Goal: Find specific page/section: Find specific page/section

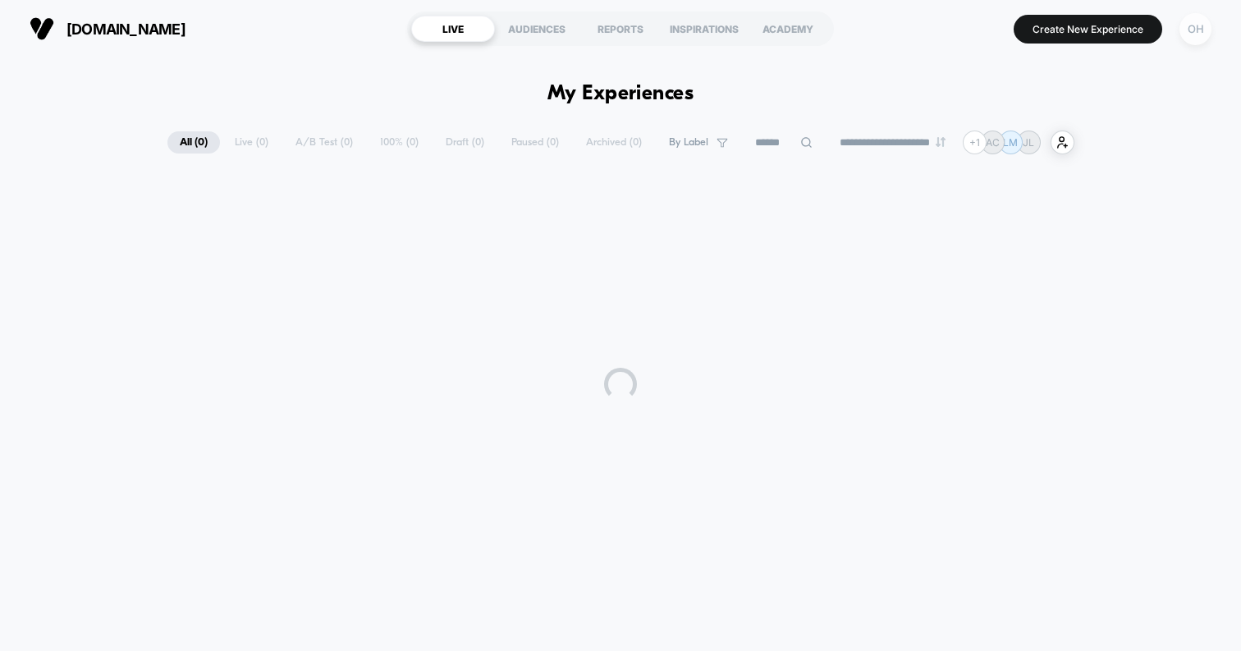
click at [1192, 43] on div "OH" at bounding box center [1195, 29] width 32 height 32
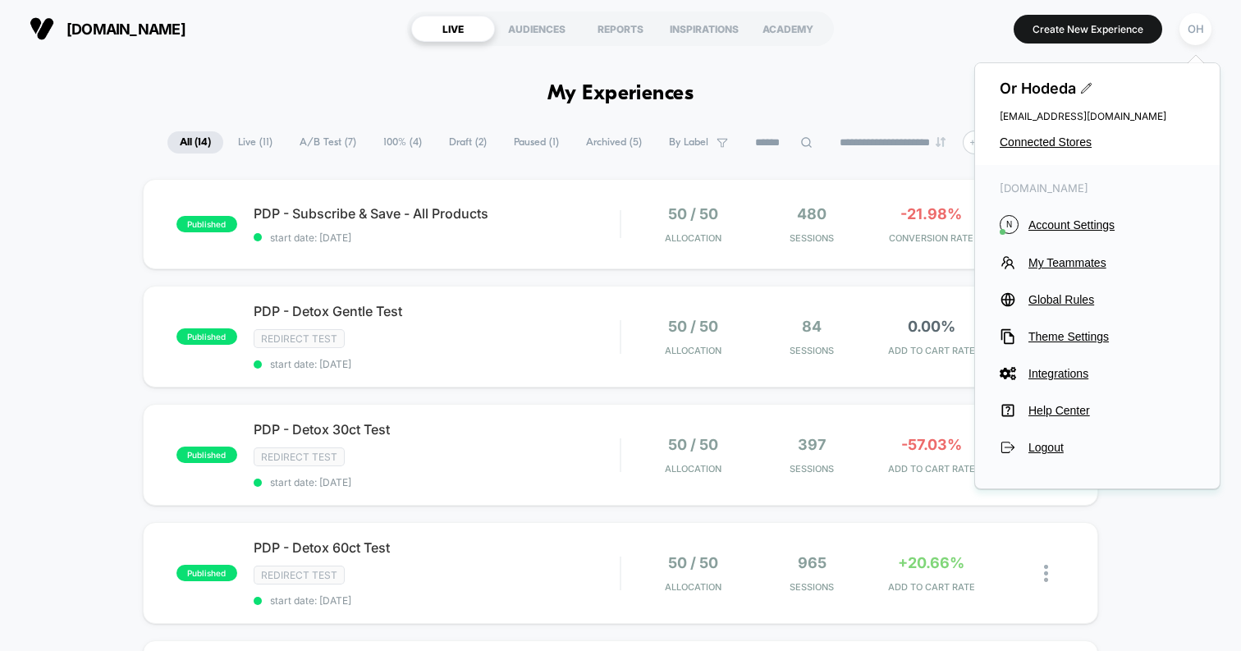
click at [1078, 153] on div "Or Hodeda or@visually.io Connected Stores" at bounding box center [1097, 114] width 245 height 102
click at [1078, 151] on div "Or Hodeda or@visually.io Connected Stores" at bounding box center [1097, 114] width 245 height 102
click at [1087, 134] on div "Or Hodeda or@visually.io Connected Stores" at bounding box center [1097, 114] width 245 height 102
click at [1077, 143] on span "Connected Stores" at bounding box center [1096, 141] width 195 height 13
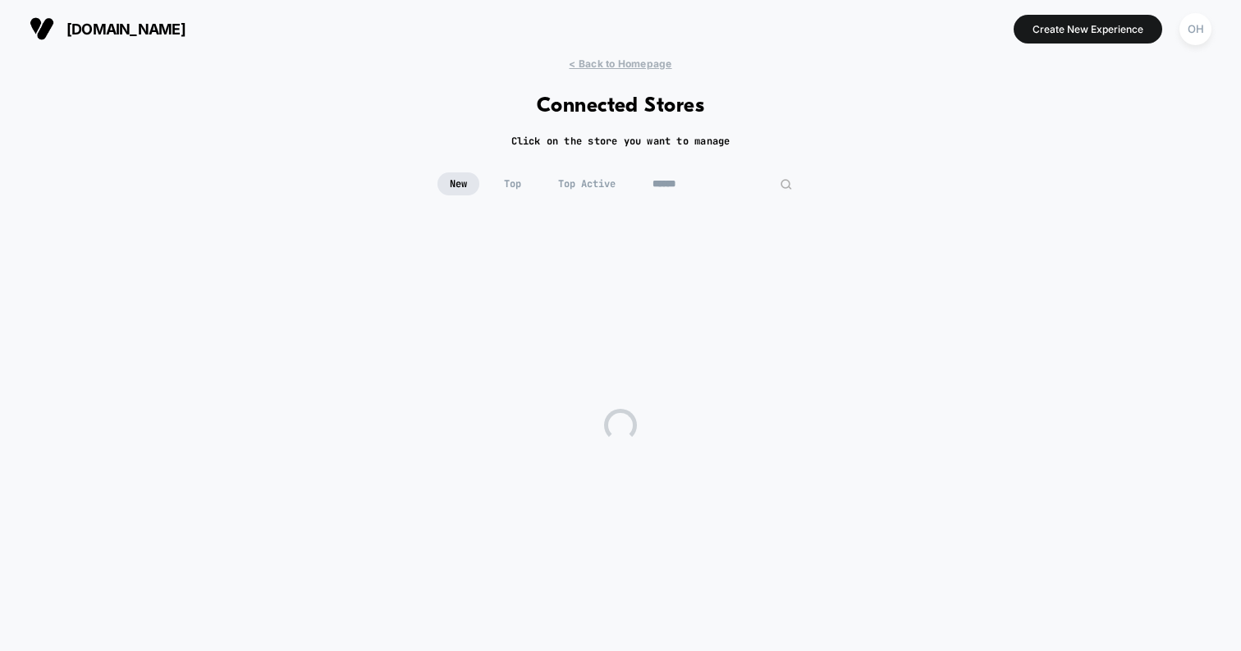
click at [734, 183] on input at bounding box center [722, 183] width 164 height 23
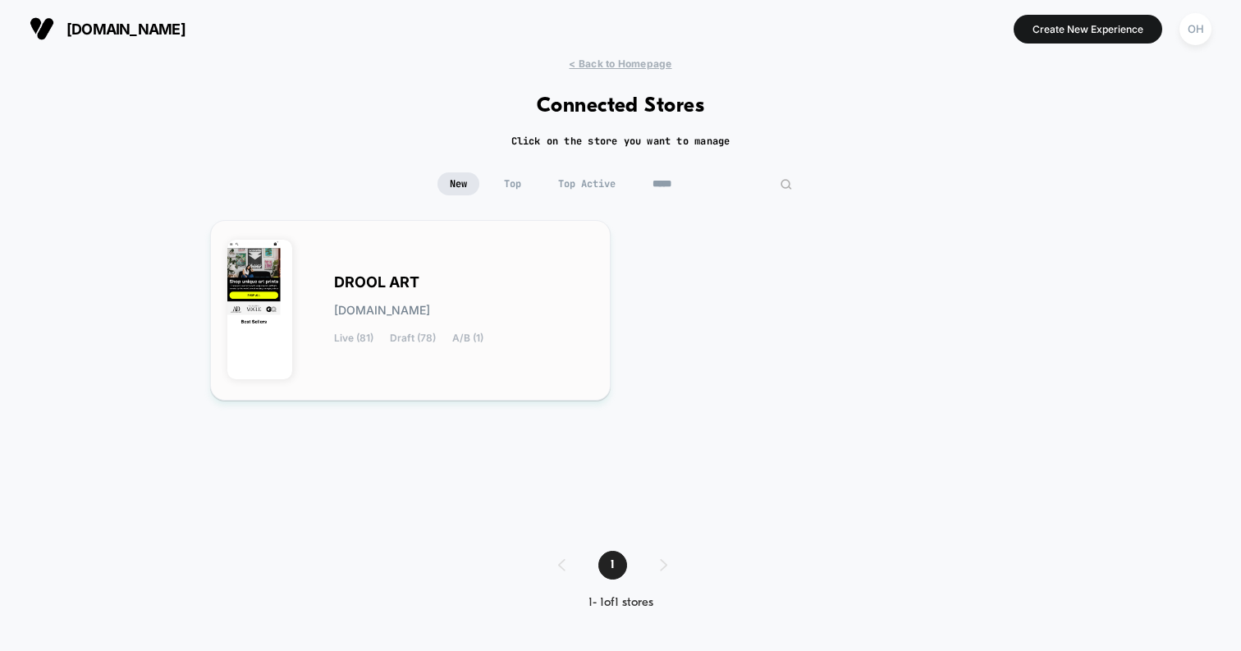
type input "*****"
click at [487, 293] on div "DROOL ART drool-art.myshopify.com Live (81) Draft (78) A/B (1)" at bounding box center [463, 310] width 259 height 67
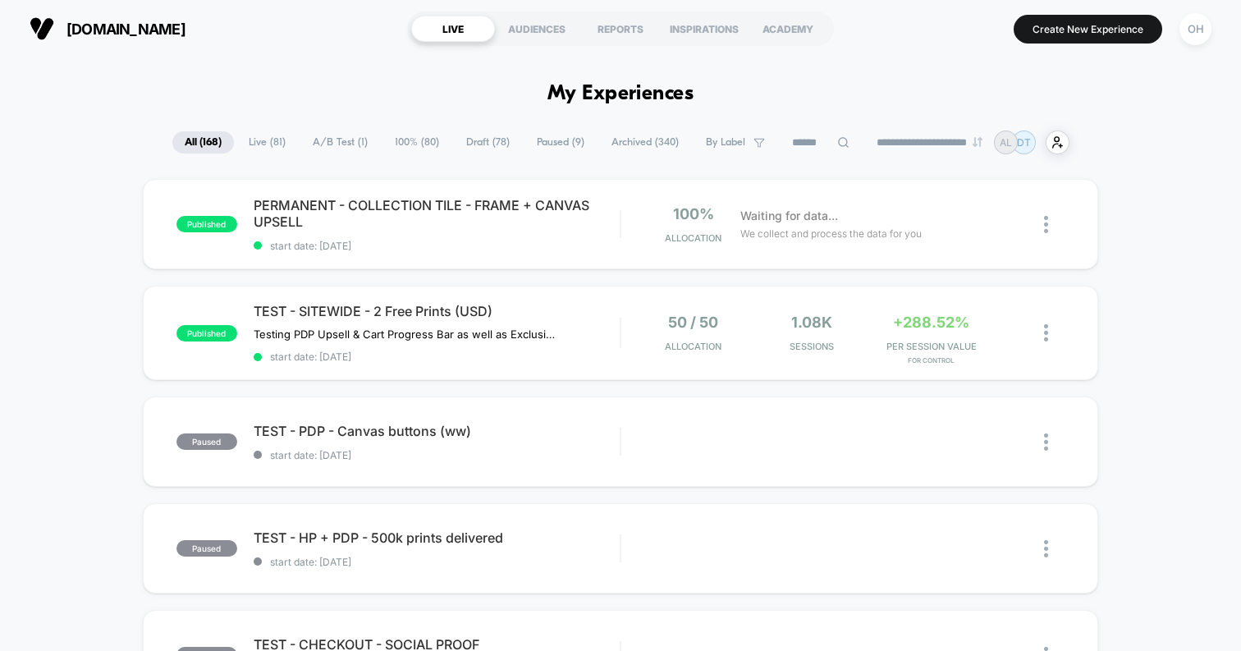
click at [786, 135] on input at bounding box center [821, 143] width 82 height 20
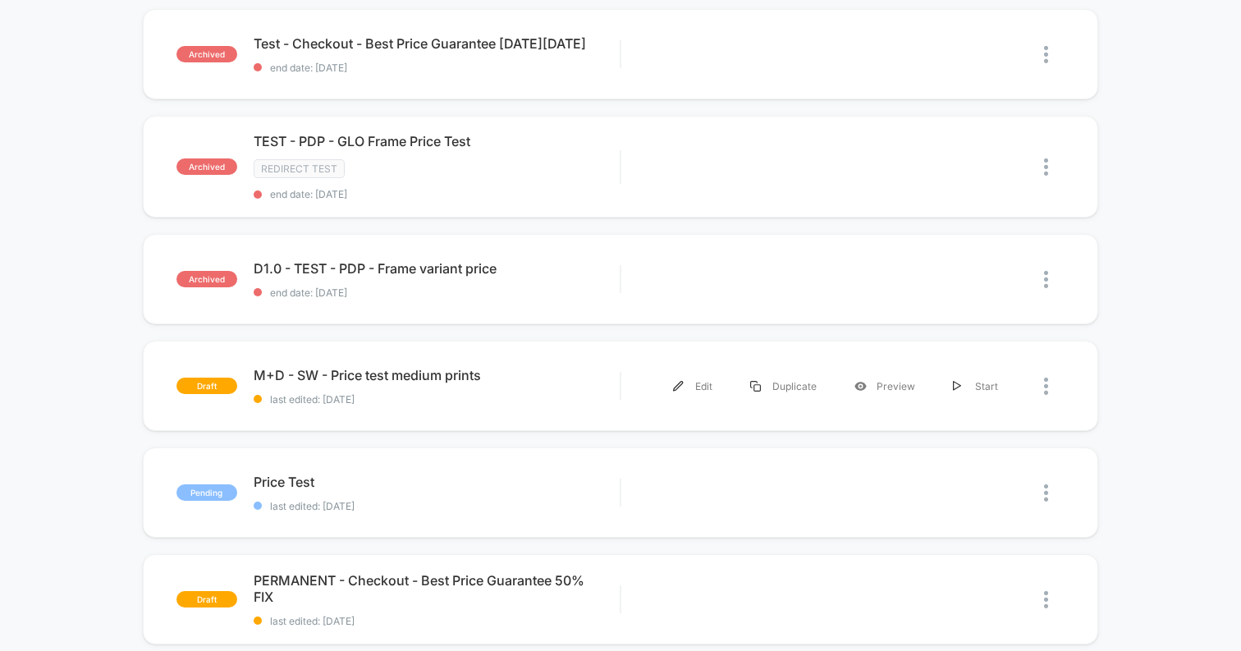
scroll to position [765, 0]
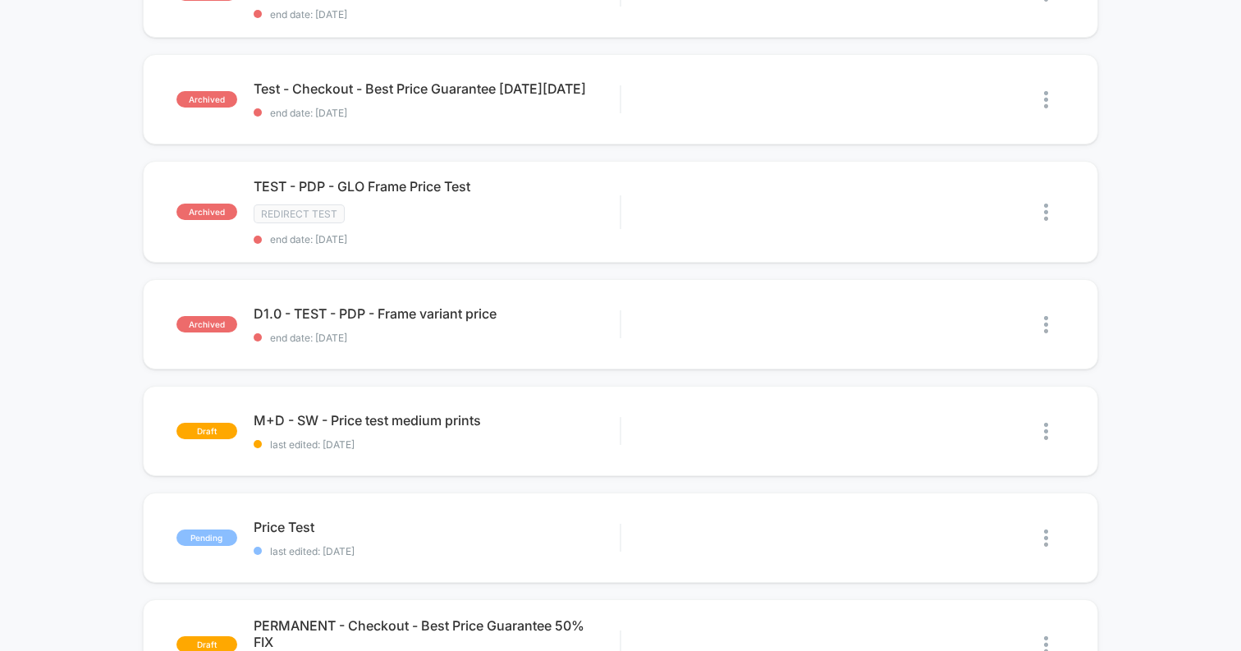
type input "*****"
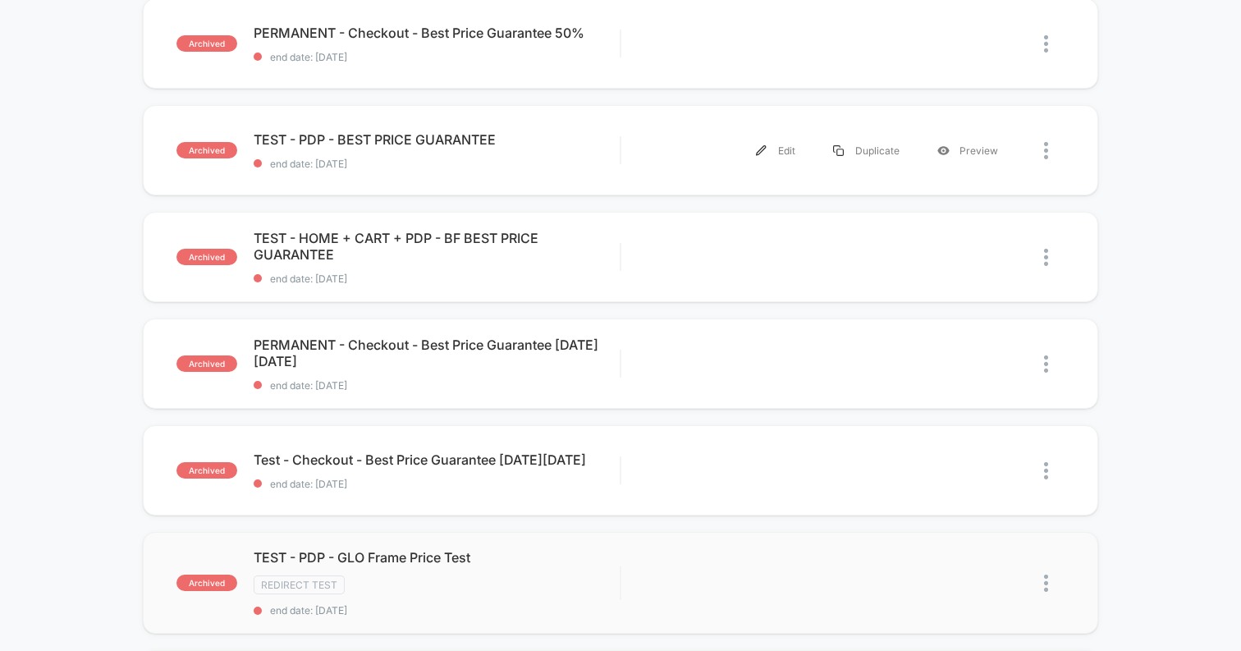
scroll to position [0, 0]
